Goal: Task Accomplishment & Management: Manage account settings

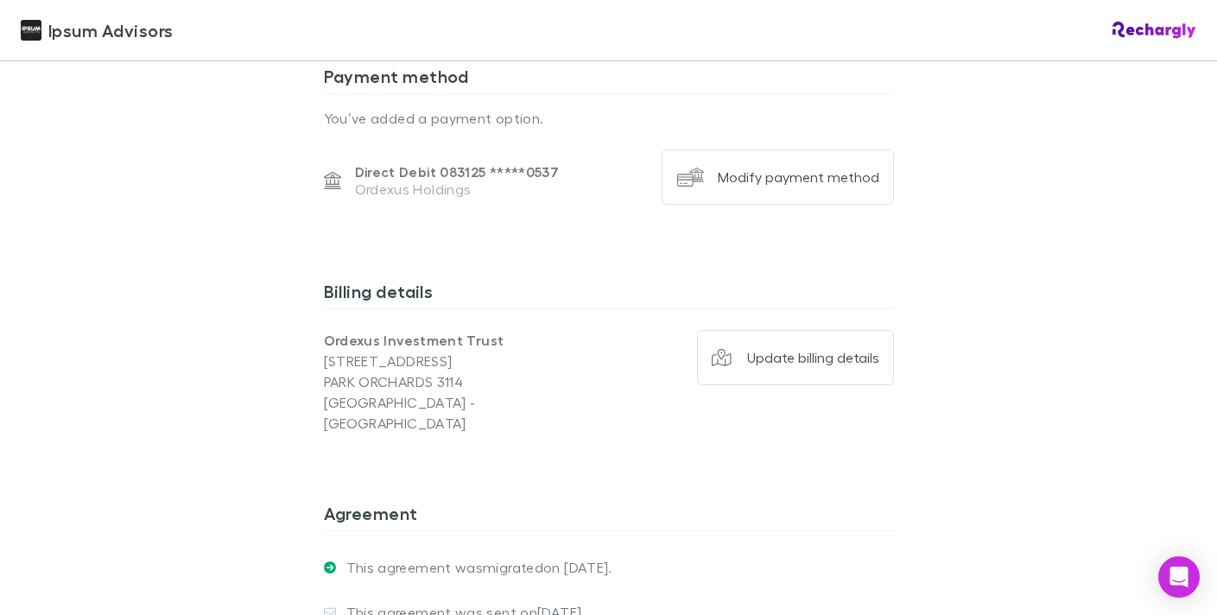
scroll to position [2162, 0]
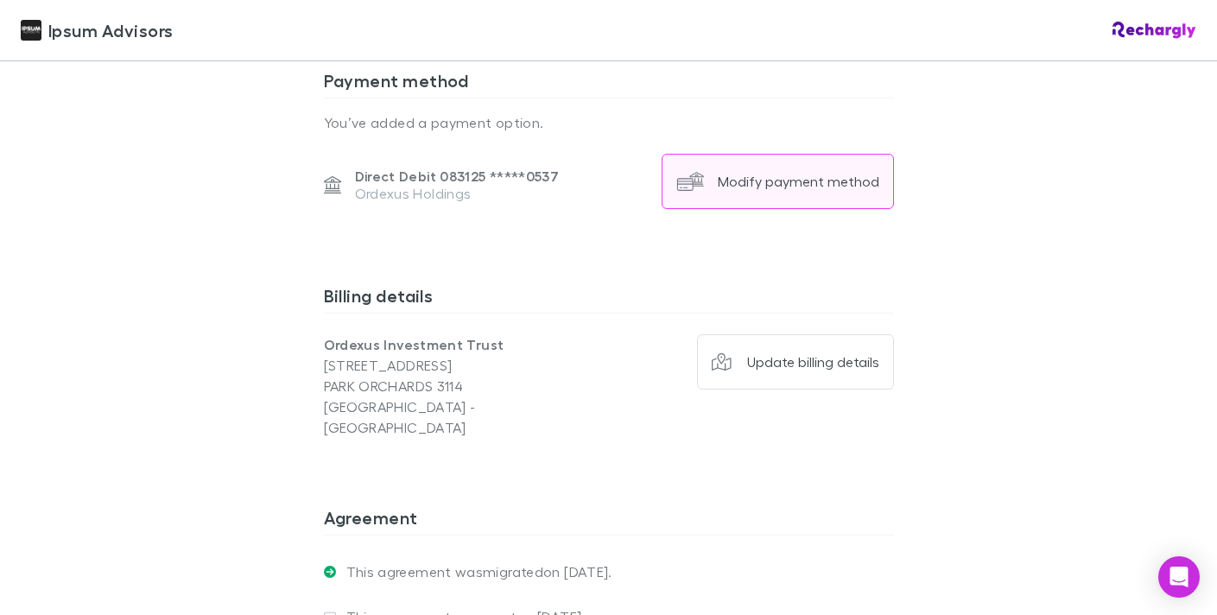
click at [807, 187] on div "Modify payment method" at bounding box center [798, 181] width 161 height 17
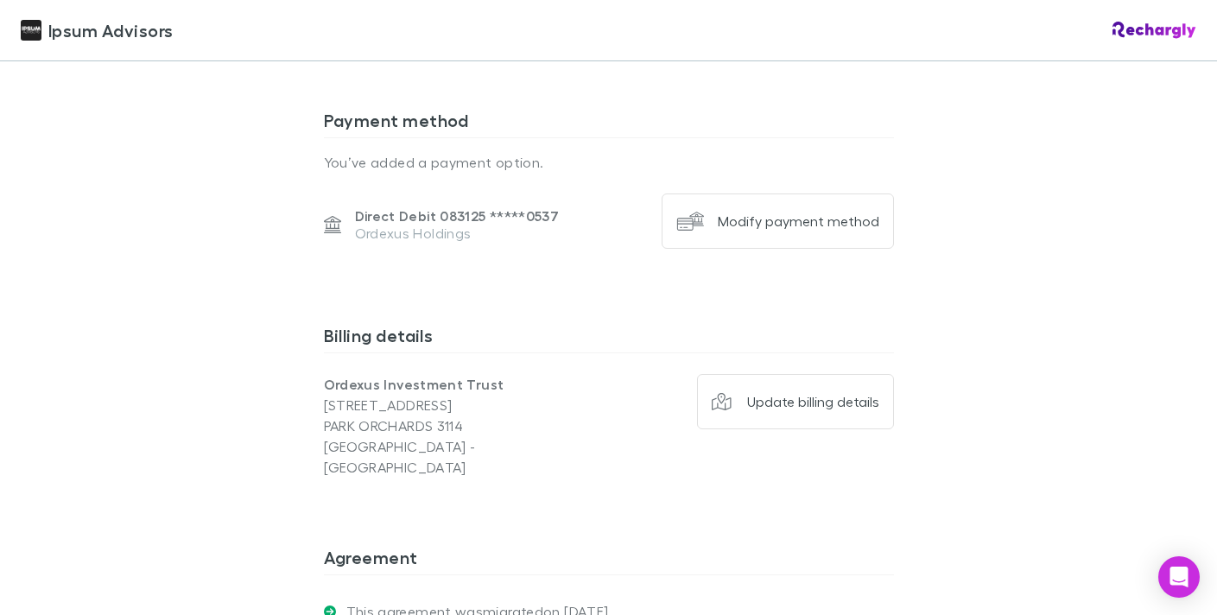
scroll to position [2074, 0]
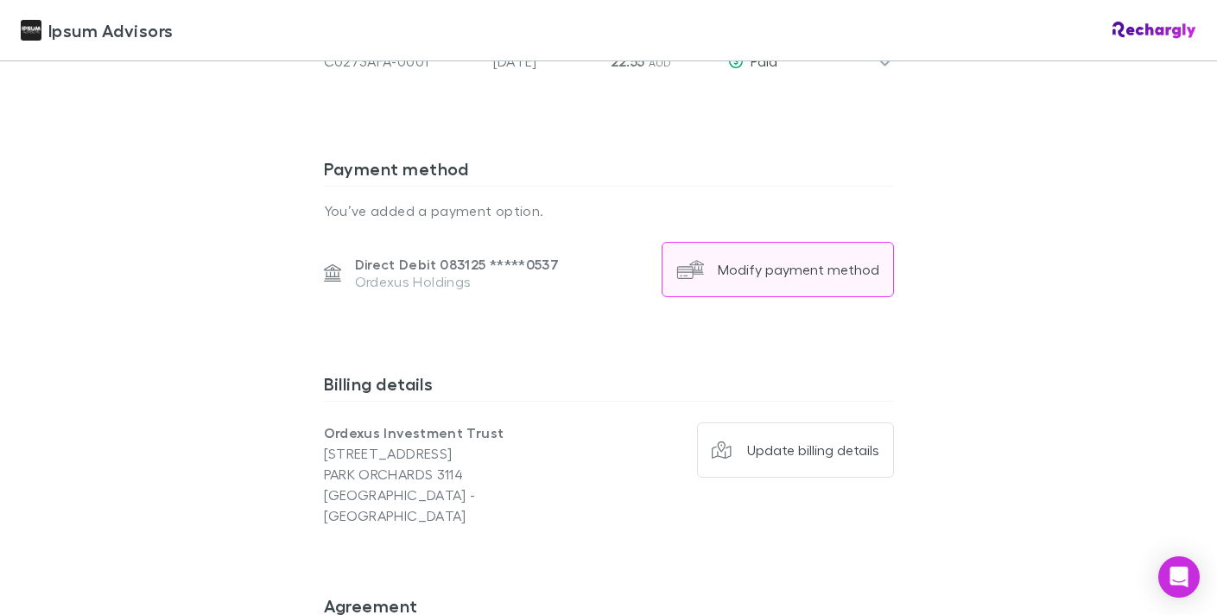
click at [771, 274] on div "Modify payment method" at bounding box center [798, 269] width 161 height 17
